Goal: Transaction & Acquisition: Purchase product/service

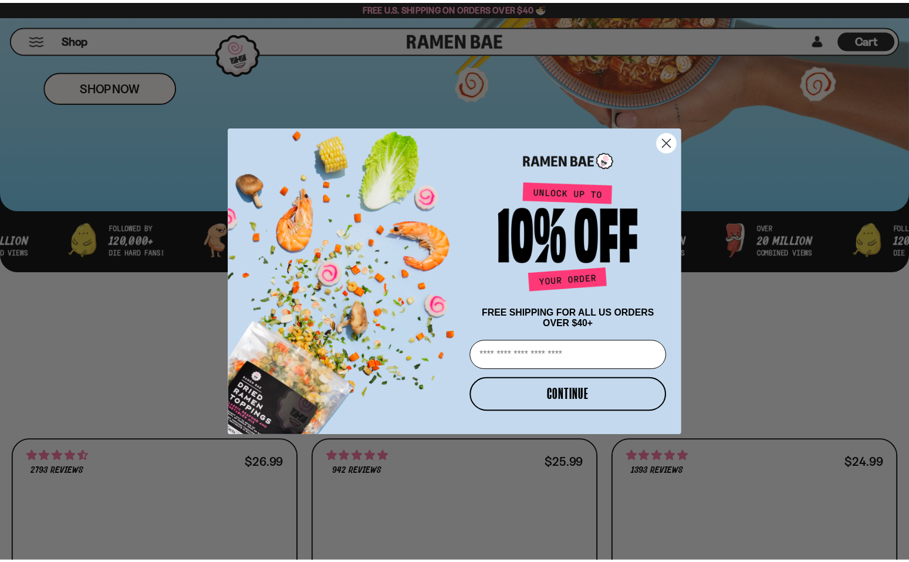
scroll to position [293, 0]
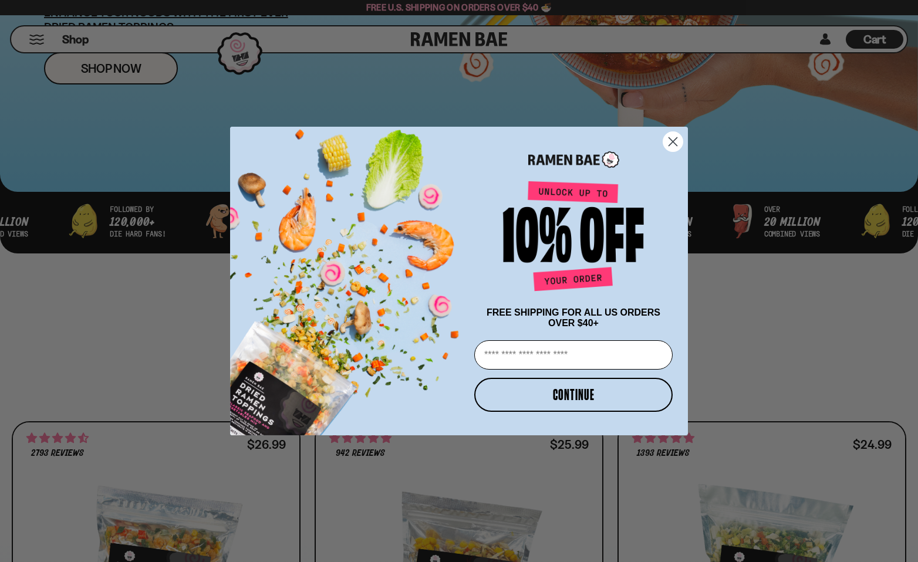
click at [676, 140] on circle "Close dialog" at bounding box center [672, 141] width 19 height 19
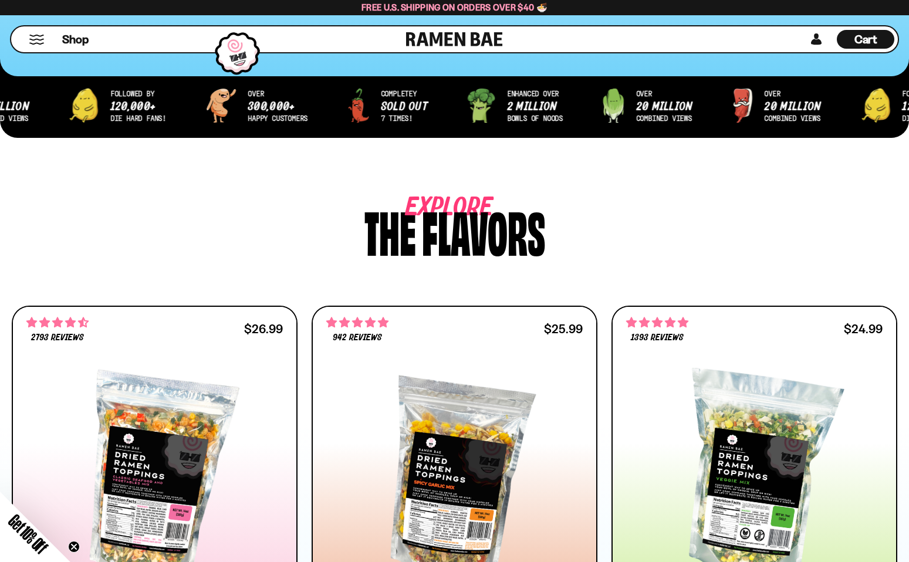
scroll to position [0, 0]
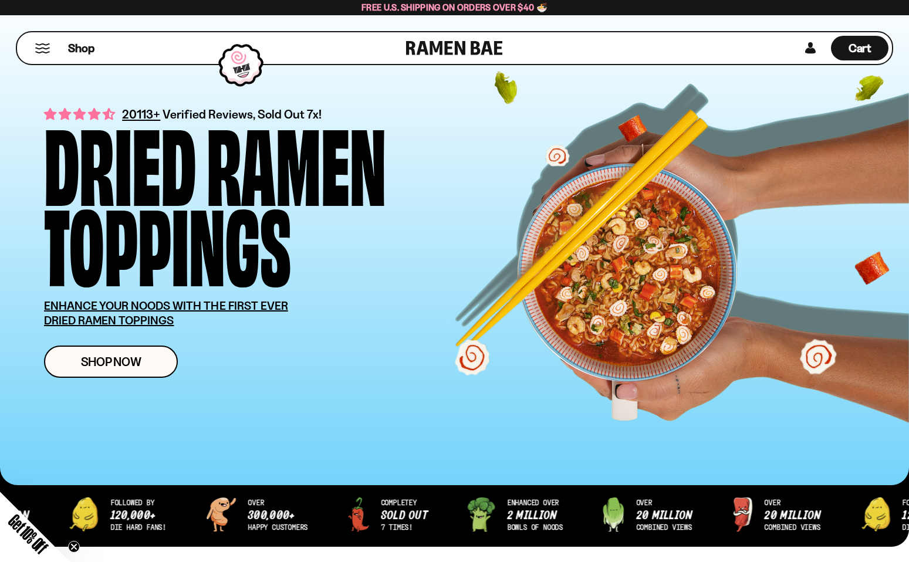
click at [46, 52] on button "Mobile Menu Trigger" at bounding box center [43, 48] width 16 height 10
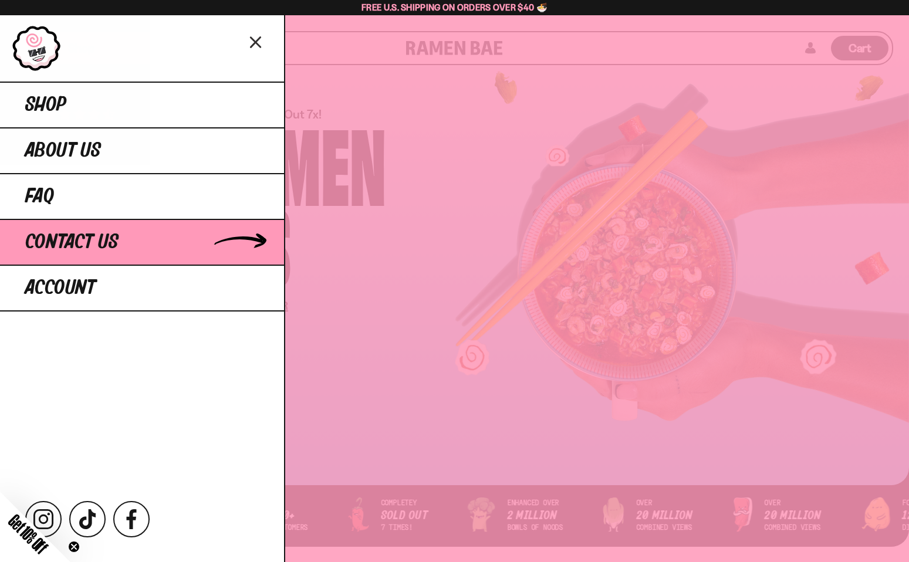
click at [70, 241] on span "Contact Us" at bounding box center [71, 242] width 93 height 21
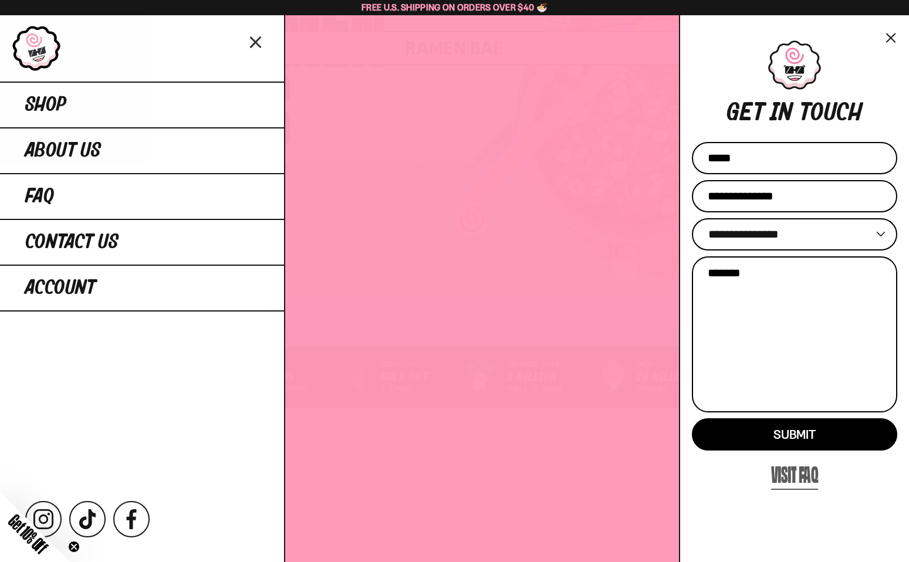
scroll to position [176, 0]
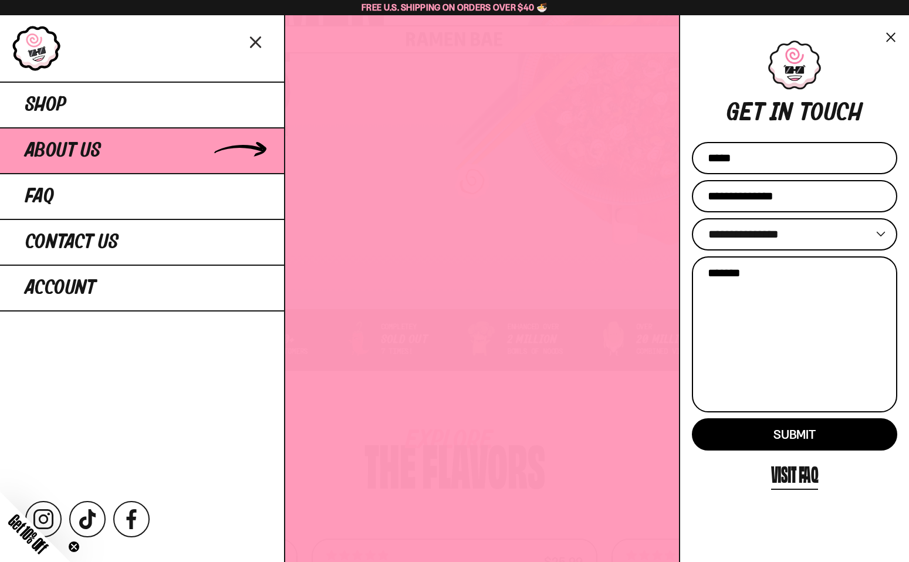
click at [75, 150] on span "About Us" at bounding box center [63, 150] width 76 height 21
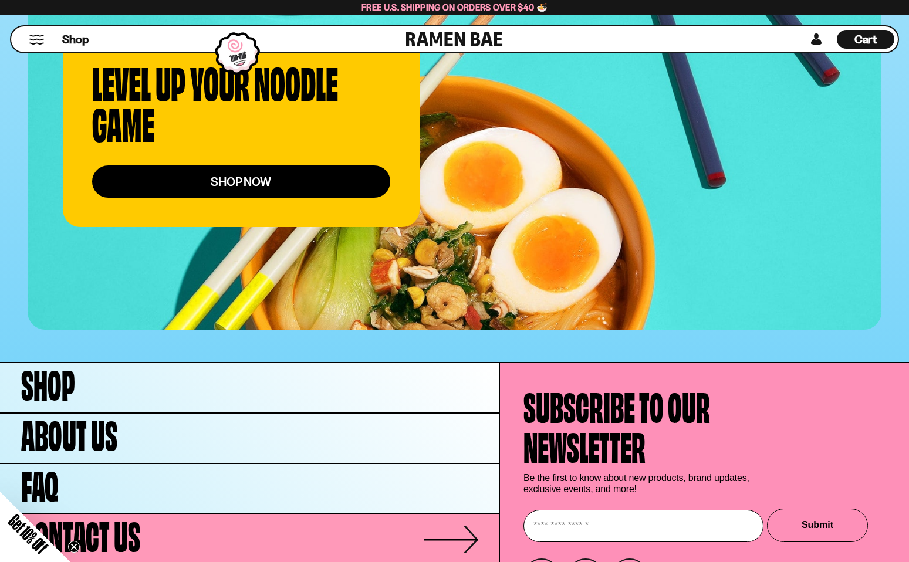
scroll to position [4606, 0]
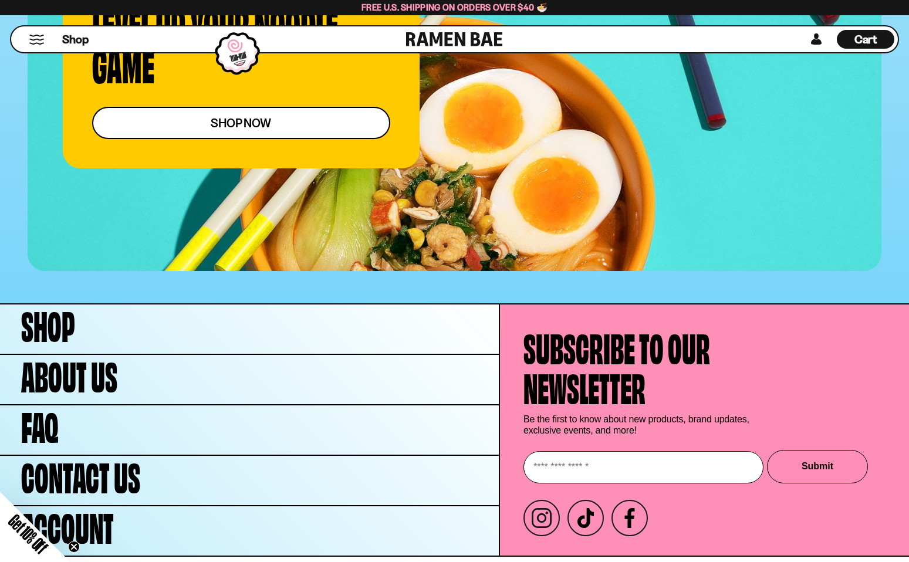
click at [226, 107] on link "shop now" at bounding box center [241, 123] width 298 height 32
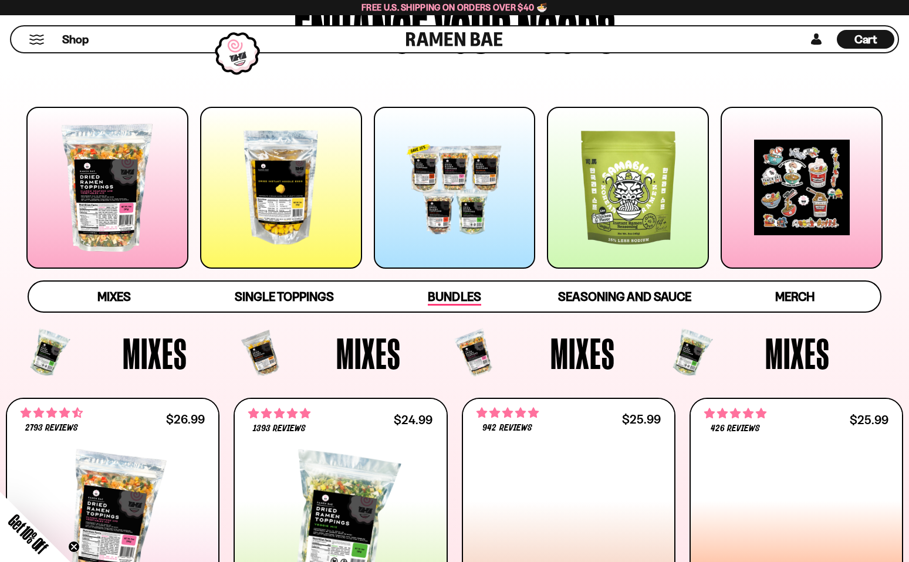
scroll to position [117, 0]
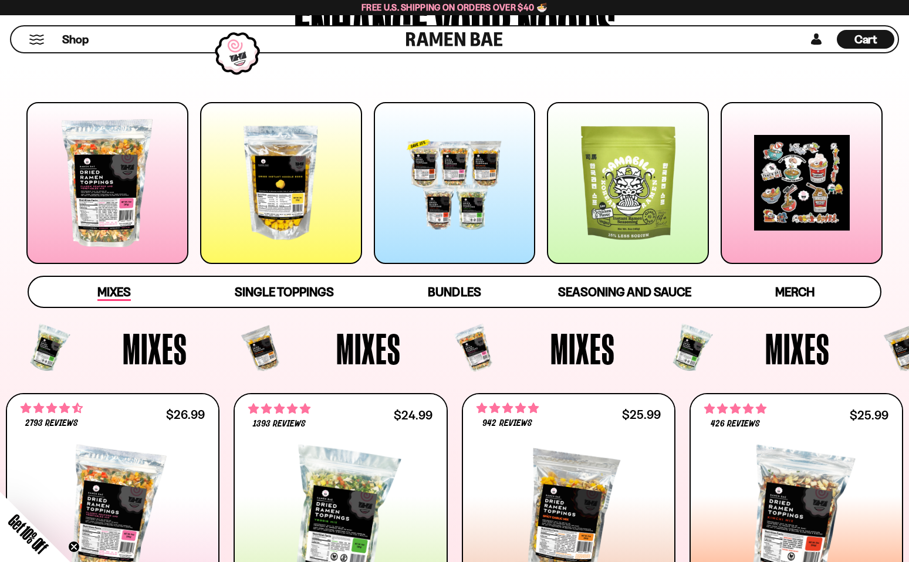
click at [120, 288] on span "Mixes" at bounding box center [113, 293] width 33 height 16
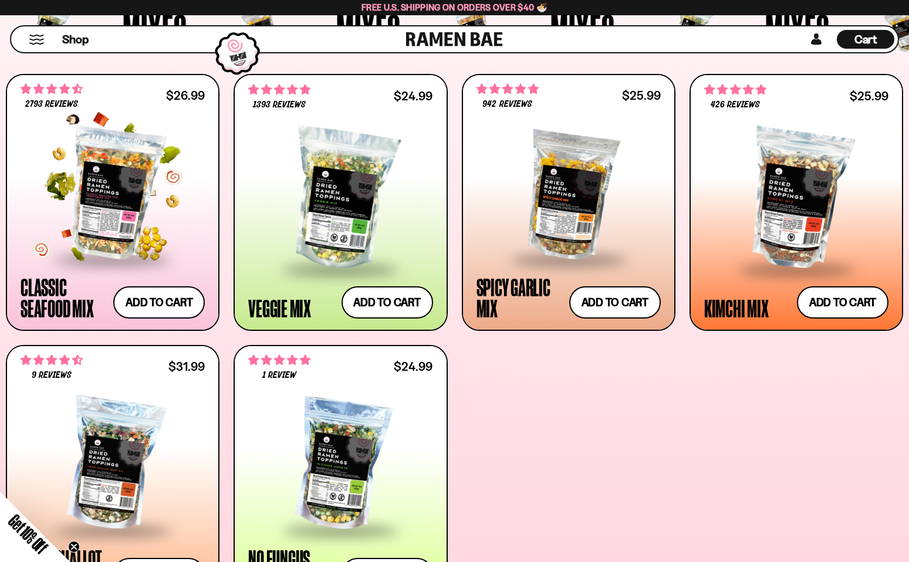
scroll to position [499, 0]
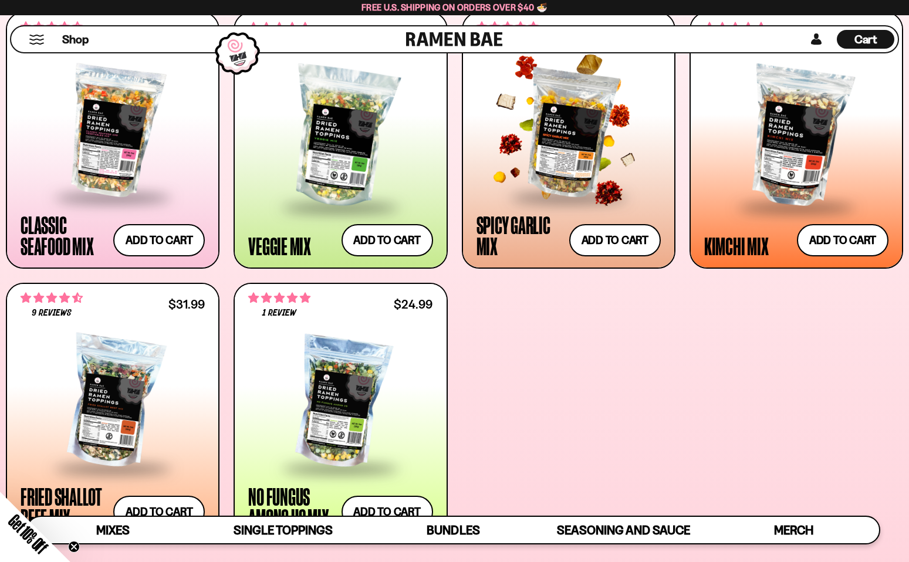
click at [552, 122] on div at bounding box center [568, 131] width 184 height 129
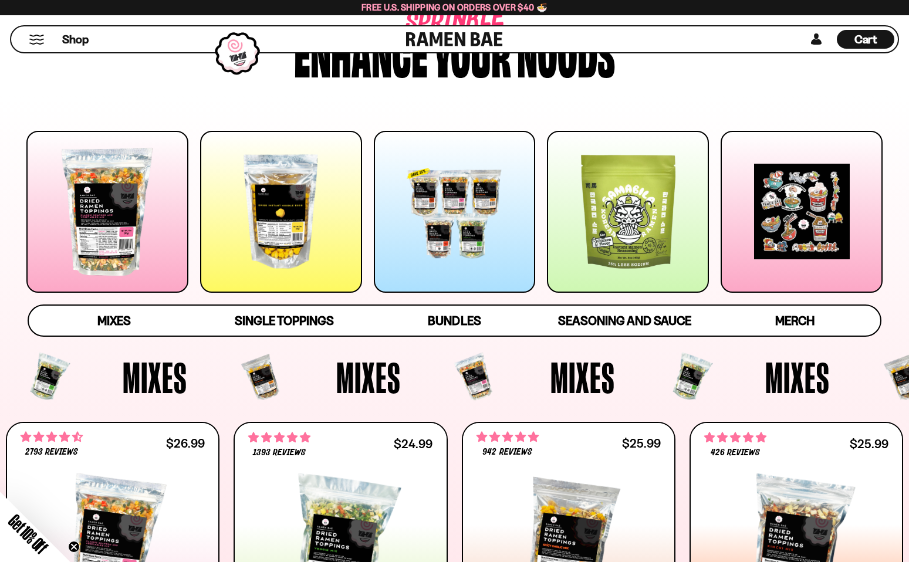
scroll to position [88, 0]
click at [618, 323] on span "Seasoning and Sauce" at bounding box center [624, 322] width 133 height 16
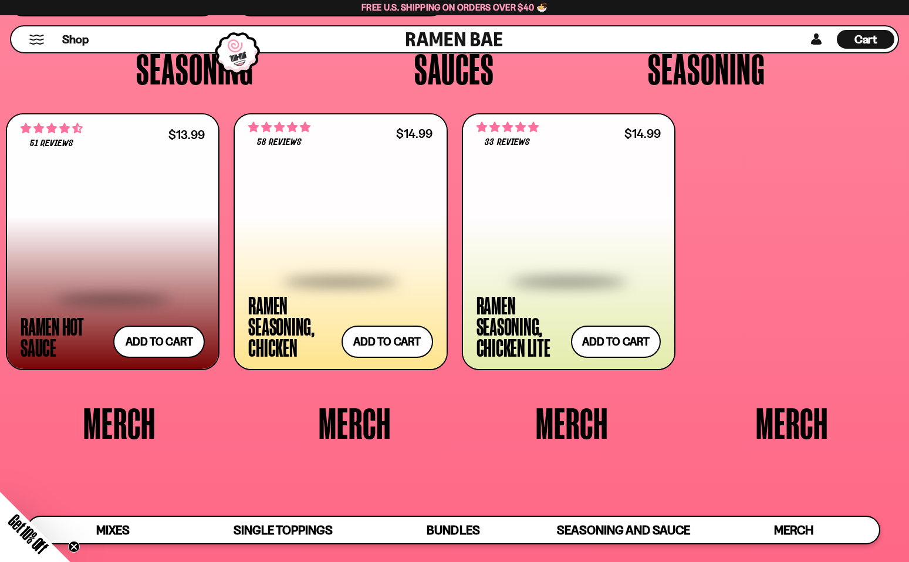
scroll to position [2859, 0]
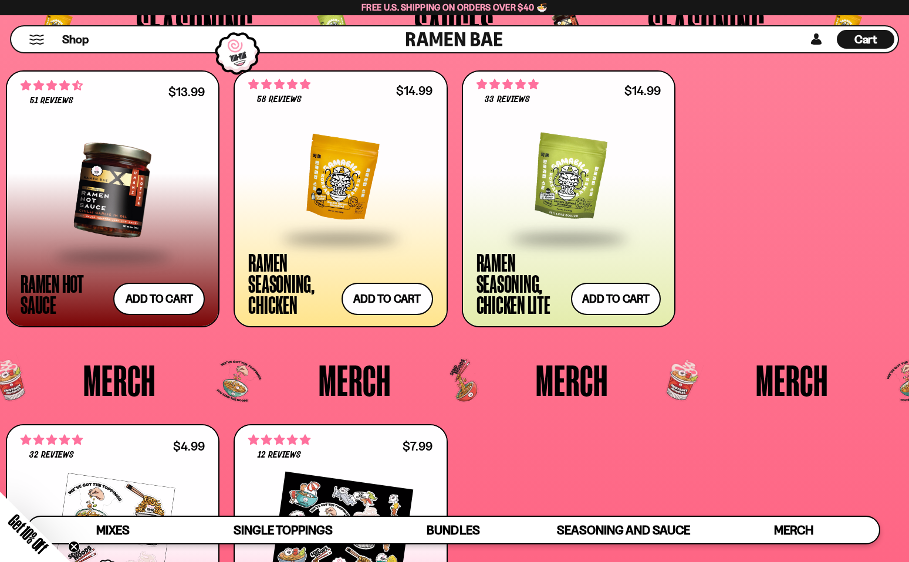
click at [323, 183] on div at bounding box center [340, 178] width 184 height 117
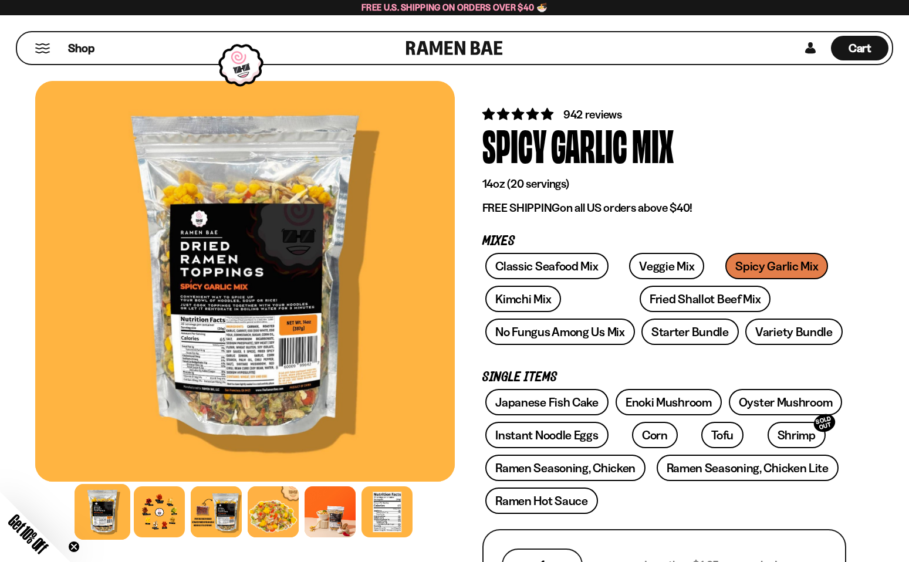
drag, startPoint x: 491, startPoint y: 252, endPoint x: 485, endPoint y: 255, distance: 7.1
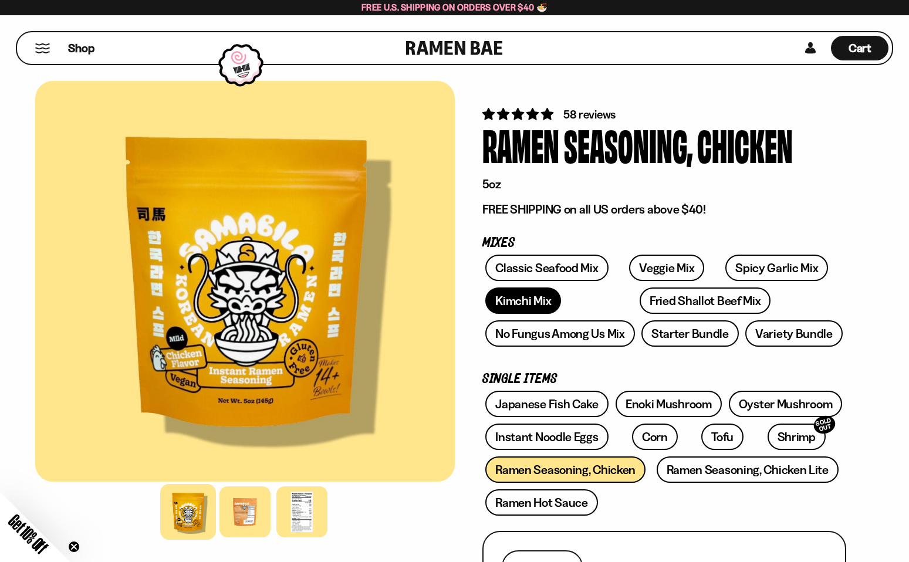
click at [516, 300] on link "Kimchi Mix" at bounding box center [523, 300] width 76 height 26
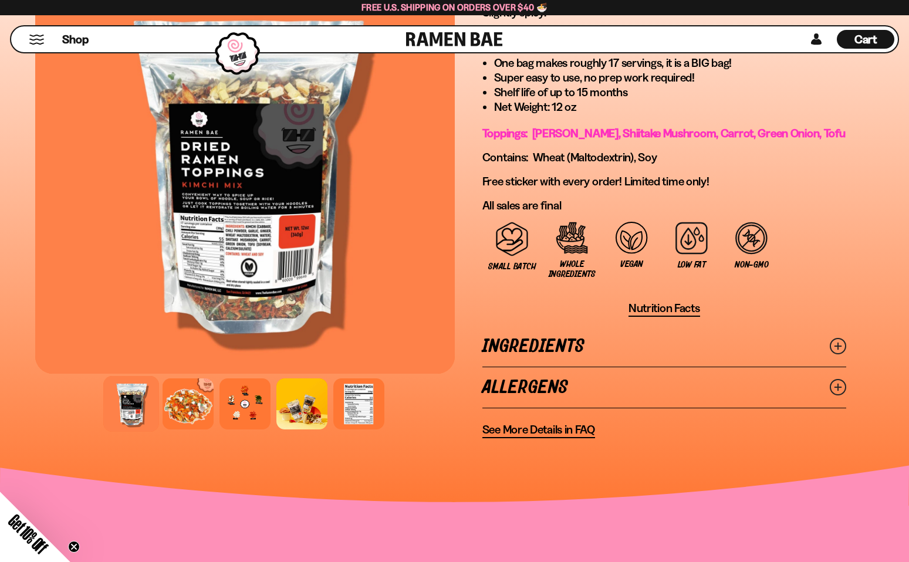
scroll to position [821, 0]
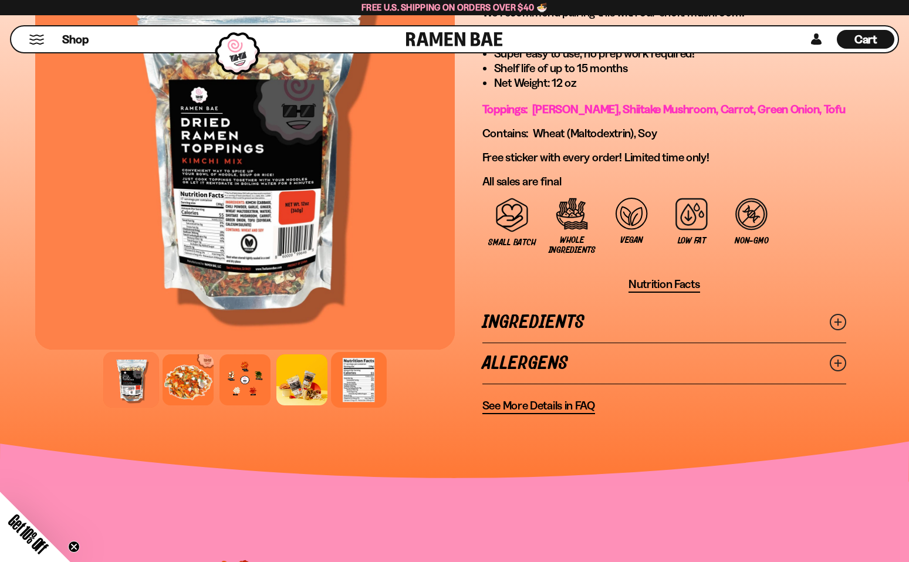
click at [360, 380] on div at bounding box center [359, 380] width 56 height 56
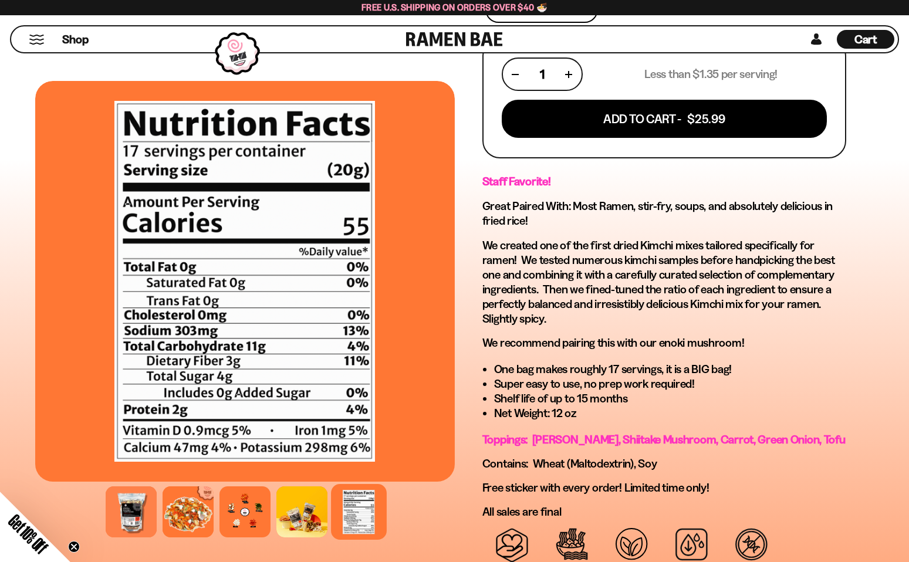
scroll to position [469, 0]
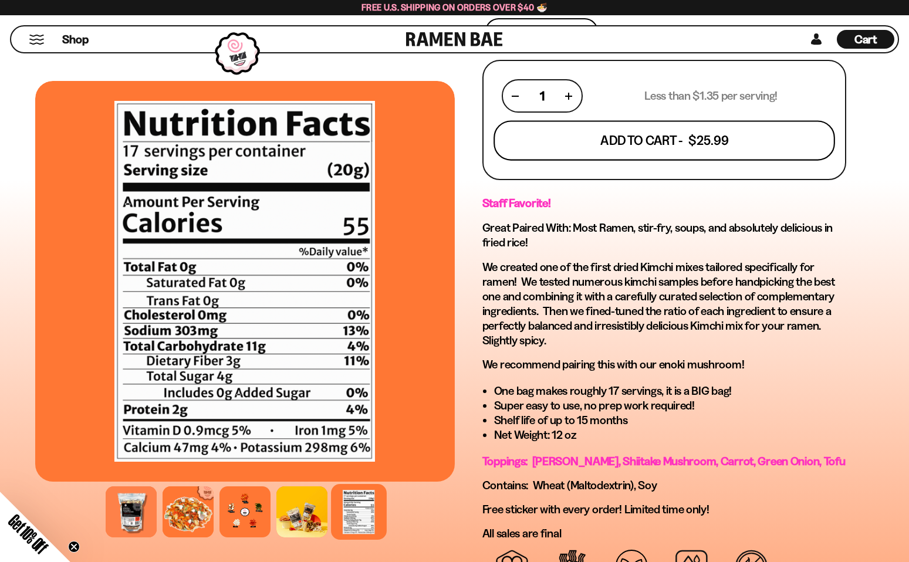
click at [615, 147] on button "Add To Cart - $25.99" at bounding box center [663, 141] width 341 height 40
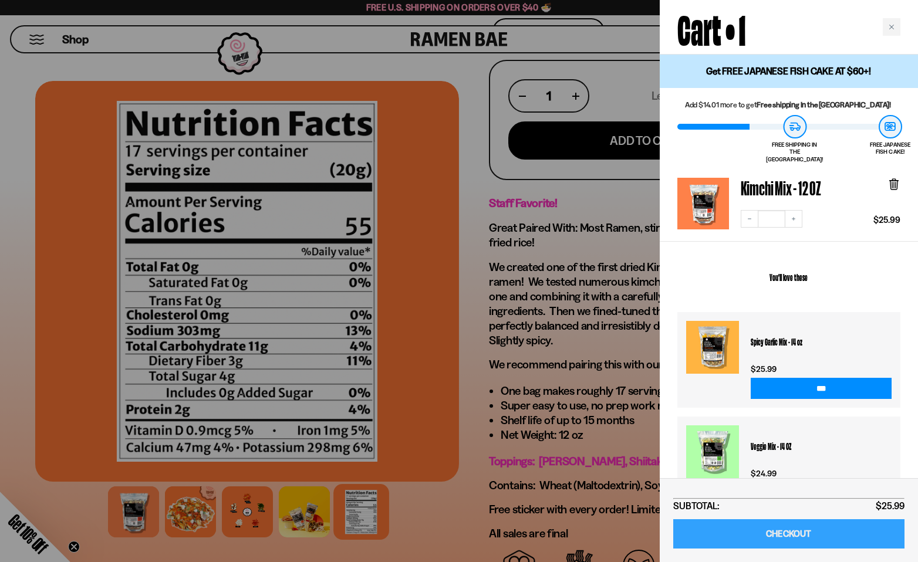
click at [767, 536] on link "CHECKOUT" at bounding box center [788, 534] width 231 height 30
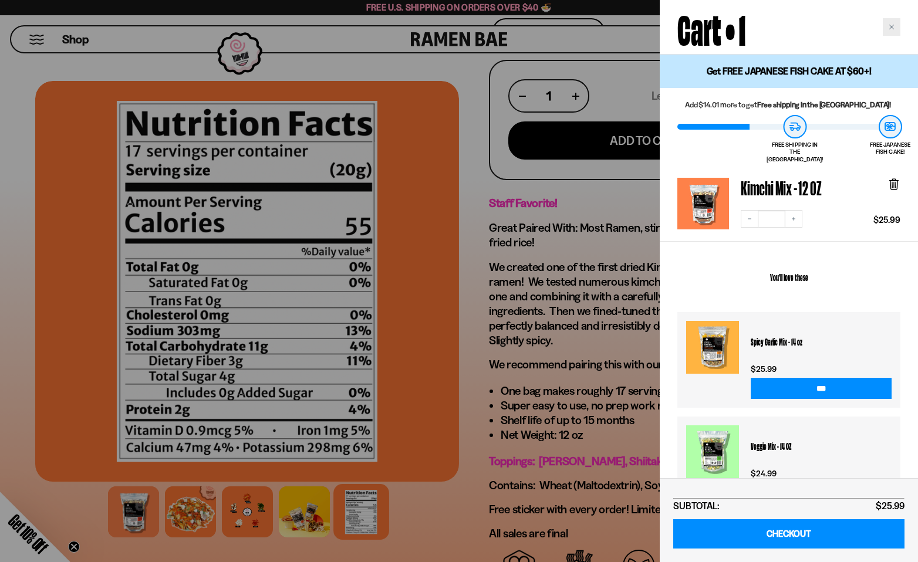
click at [889, 27] on icon "Close cart" at bounding box center [891, 27] width 6 height 6
